Goal: Navigation & Orientation: Find specific page/section

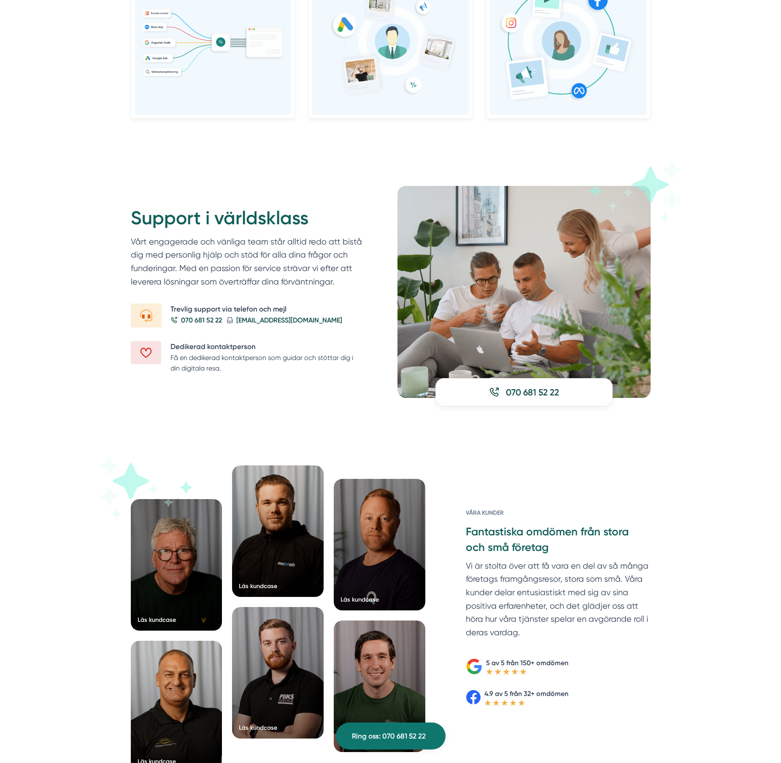
scroll to position [869, 0]
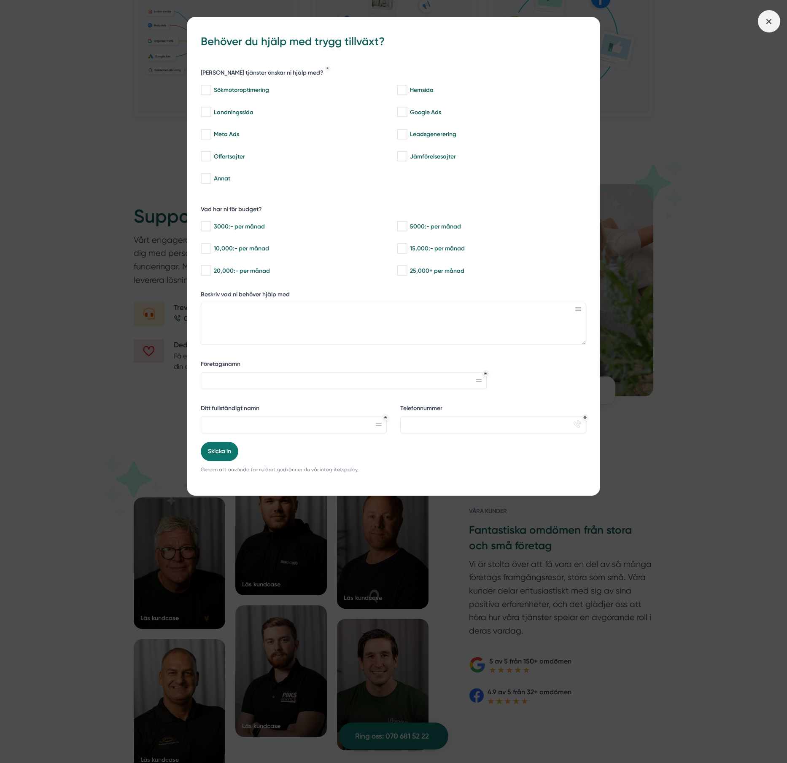
click at [769, 31] on span at bounding box center [769, 21] width 22 height 22
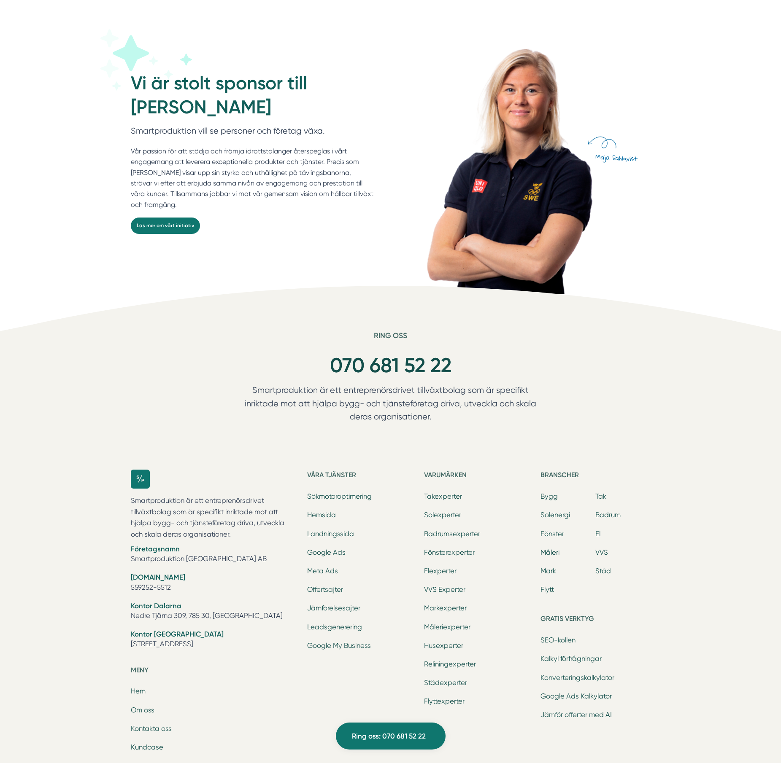
scroll to position [2339, 0]
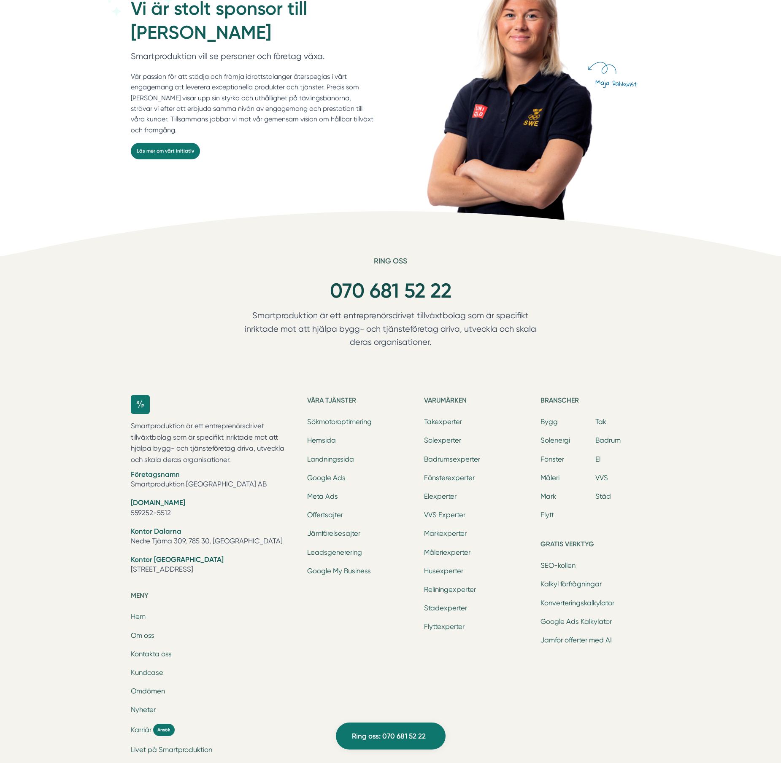
click at [151, 641] on li "Om oss" at bounding box center [214, 637] width 167 height 12
click at [150, 636] on link "Om oss" at bounding box center [143, 636] width 24 height 8
